Goal: Information Seeking & Learning: Learn about a topic

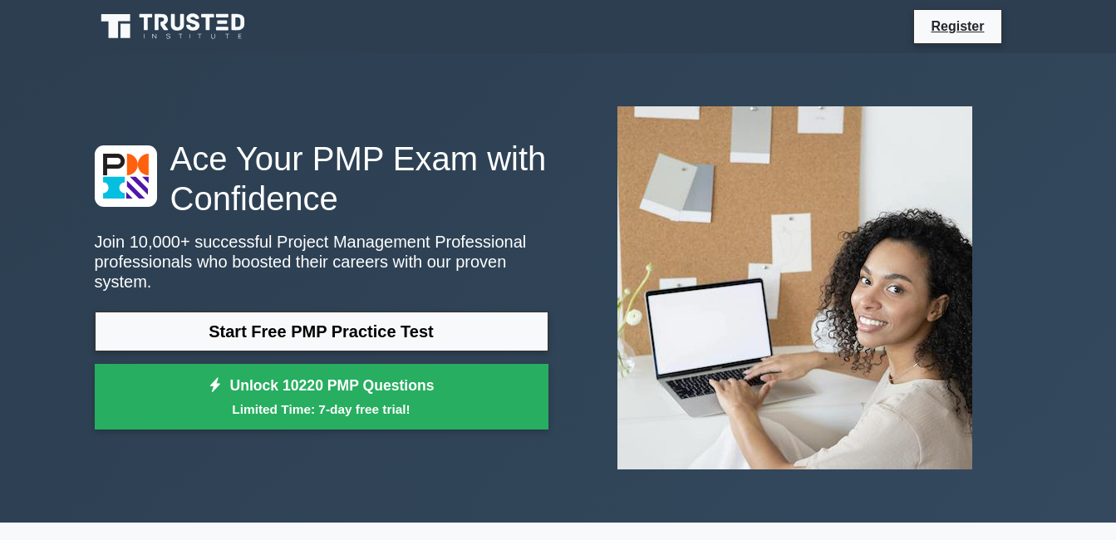
click at [357, 318] on link "Start Free PMP Practice Test" at bounding box center [322, 332] width 454 height 40
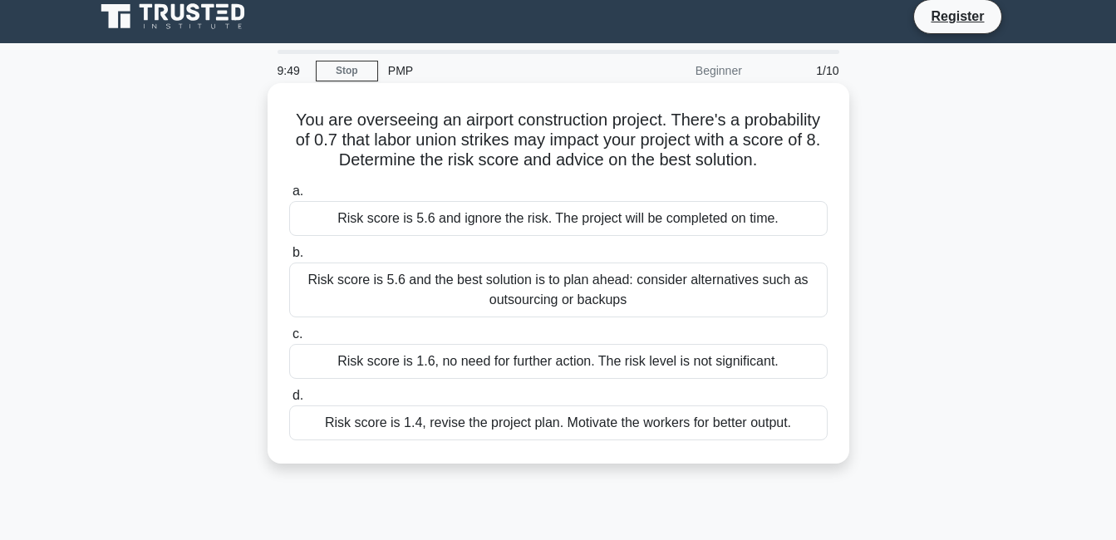
scroll to position [11, 0]
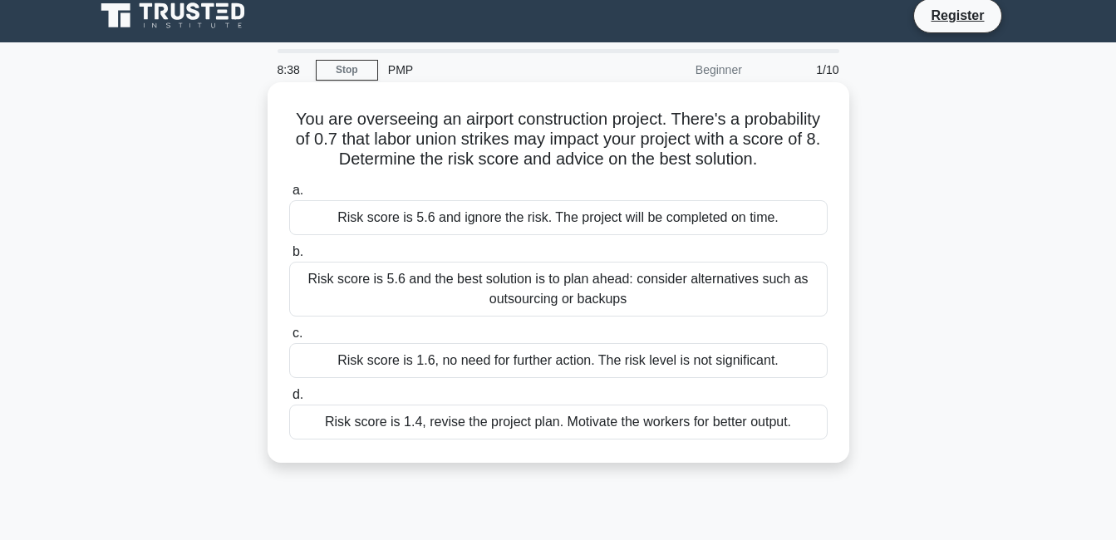
click at [552, 282] on div "Risk score is 5.6 and the best solution is to plan ahead: consider alternatives…" at bounding box center [558, 289] width 539 height 55
click at [289, 258] on input "b. Risk score is 5.6 and the best solution is to plan ahead: consider alternati…" at bounding box center [289, 252] width 0 height 11
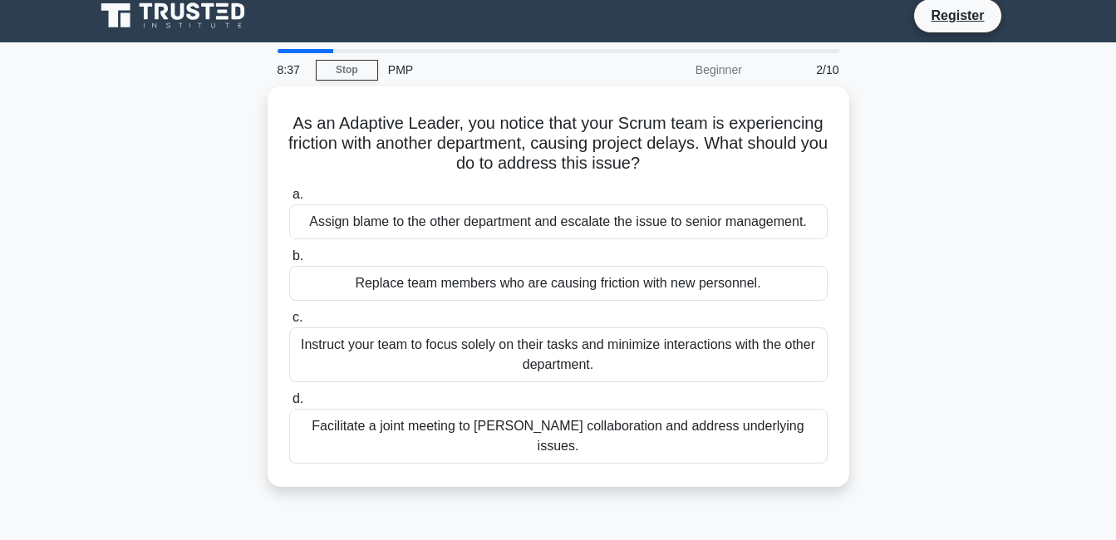
scroll to position [0, 0]
